Goal: Obtain resource: Obtain resource

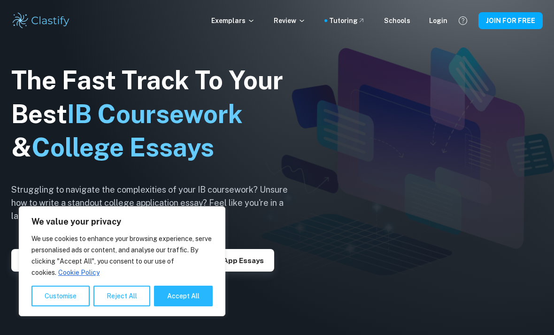
click at [175, 288] on button "Accept All" at bounding box center [183, 296] width 59 height 21
checkbox input "true"
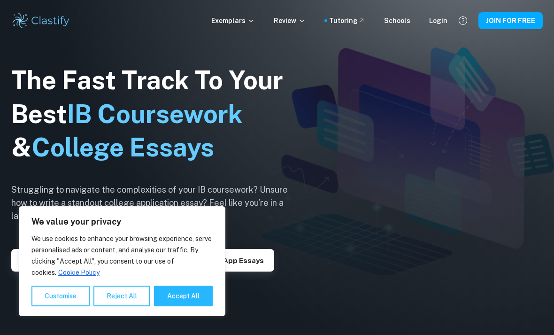
checkbox input "true"
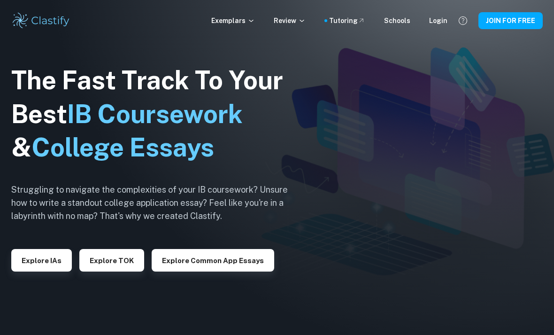
click at [32, 271] on button "Explore IAs" at bounding box center [41, 260] width 61 height 23
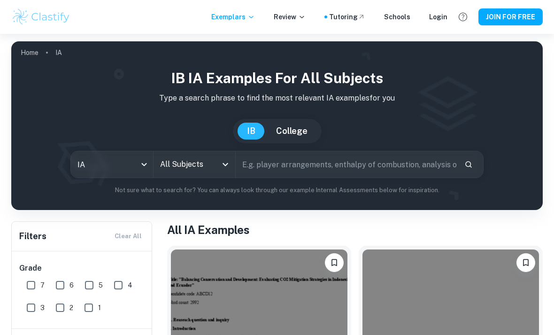
scroll to position [4, 0]
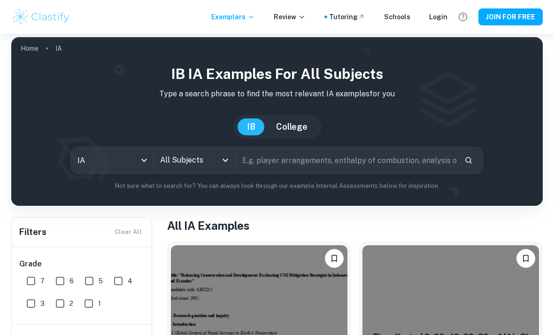
click at [100, 154] on body "We value your privacy We use cookies to enhance your browsing experience, serve…" at bounding box center [277, 197] width 554 height 335
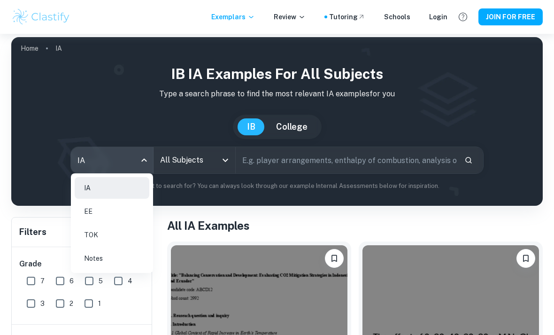
click at [465, 193] on div at bounding box center [277, 167] width 554 height 335
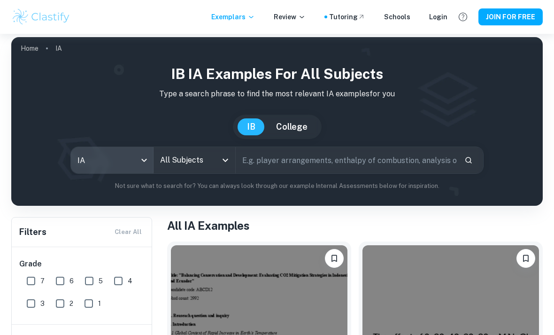
click at [188, 162] on input "All Subjects" at bounding box center [188, 160] width 60 height 18
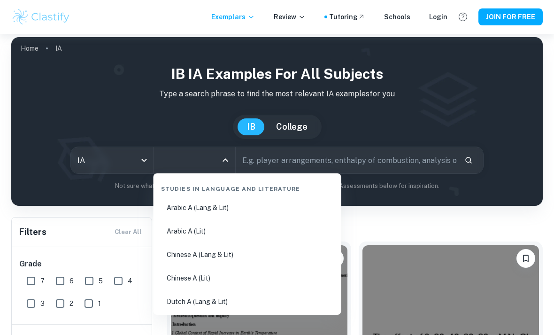
scroll to position [4, 0]
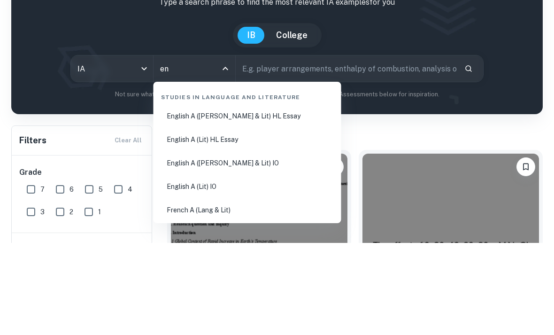
click at [176, 197] on li "English A ([PERSON_NAME] & Lit) HL Essay" at bounding box center [247, 208] width 180 height 22
type input "English A ([PERSON_NAME] & Lit) HL Essay"
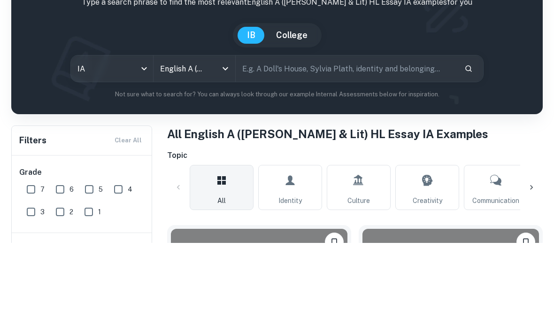
click at [182, 167] on input "English A ([PERSON_NAME] & Lit) HL Essay" at bounding box center [181, 161] width 47 height 18
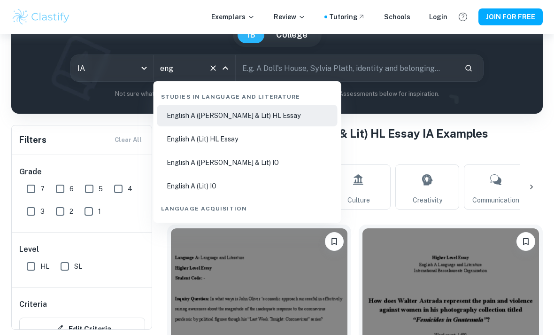
click at [268, 159] on li "English A ([PERSON_NAME] & Lit) IO" at bounding box center [247, 163] width 180 height 22
type input "English A ([PERSON_NAME] & Lit) IO"
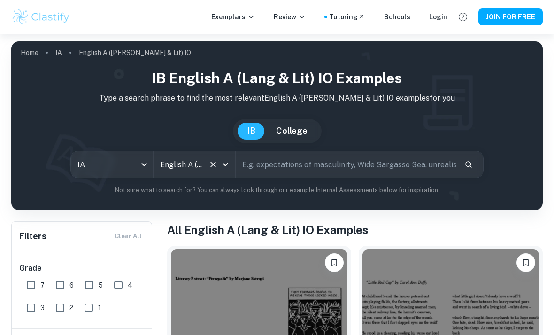
click at [413, 162] on input "text" at bounding box center [346, 164] width 221 height 26
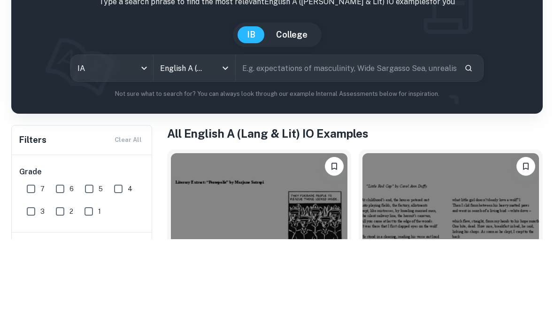
type input "J"
type input "[PERSON_NAME]"
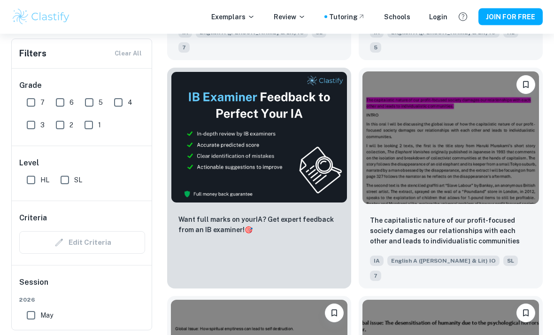
scroll to position [442, 0]
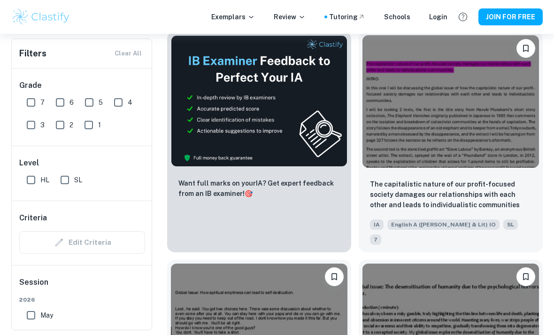
click at [509, 117] on img at bounding box center [451, 101] width 177 height 132
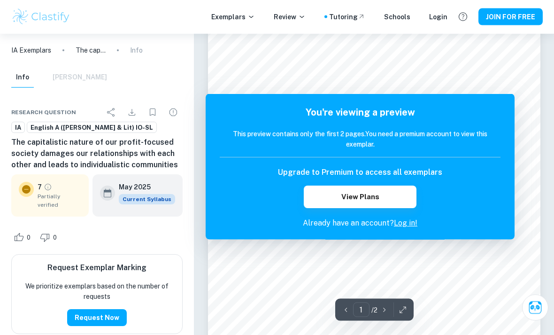
scroll to position [93, 0]
click at [409, 218] on link "Log in!" at bounding box center [405, 222] width 23 height 9
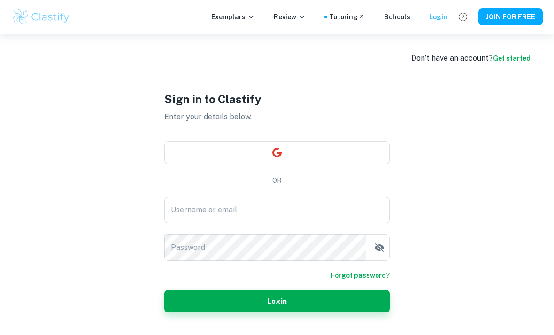
click at [186, 223] on div "Username or email Username or email" at bounding box center [276, 210] width 225 height 26
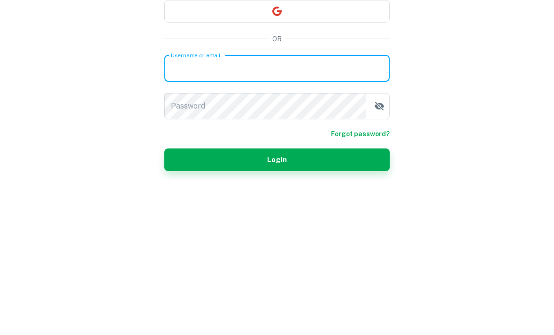
scroll to position [34, 0]
type input "f"
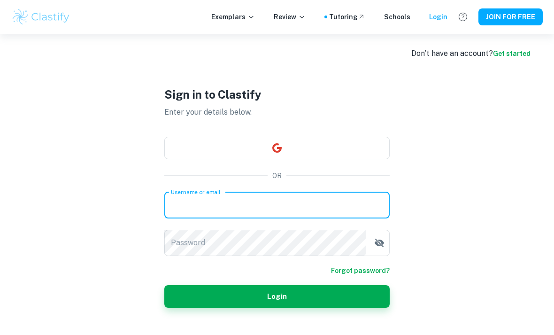
scroll to position [0, 0]
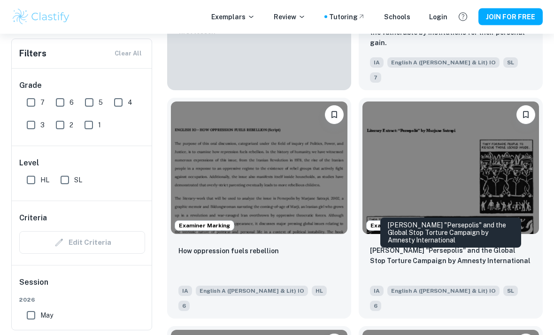
scroll to position [1058, 0]
